Goal: Check status

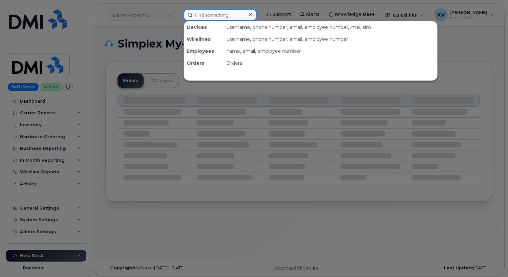
click at [210, 17] on input at bounding box center [219, 15] width 73 height 12
paste input "296744"
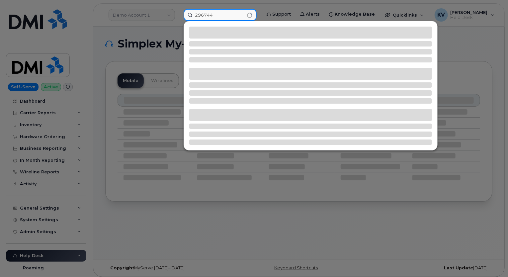
type input "296744"
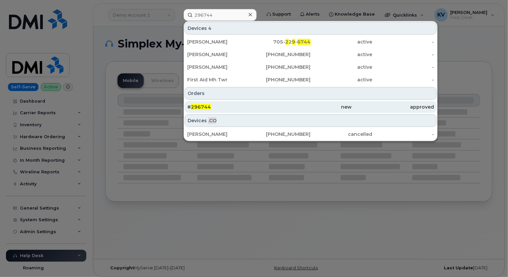
click at [200, 105] on span "296744" at bounding box center [201, 107] width 20 height 6
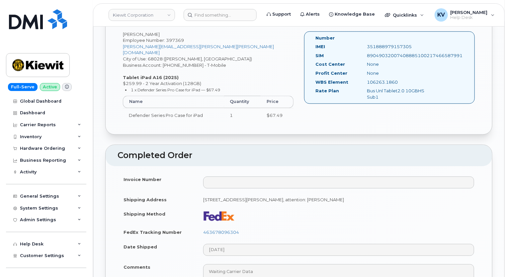
scroll to position [962, 0]
